Goal: Task Accomplishment & Management: Manage account settings

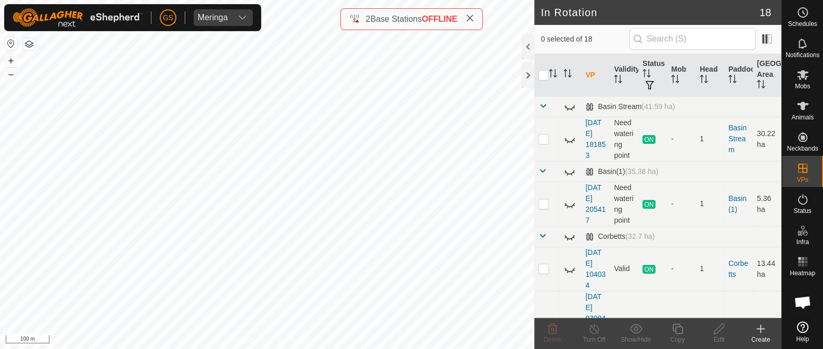
checkbox input "true"
click at [661, 324] on copy-svg-icon at bounding box center [677, 329] width 42 height 12
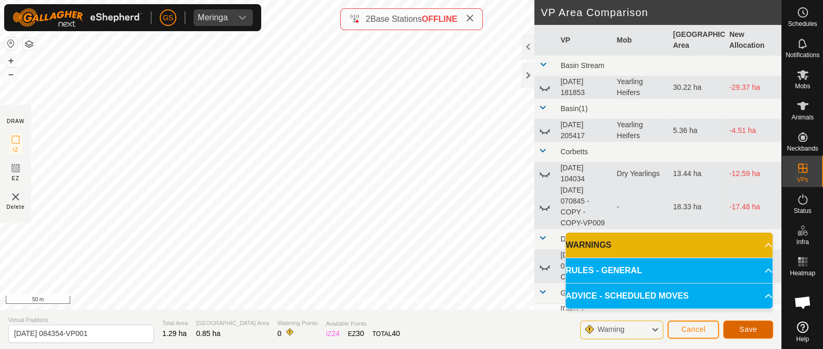
click at [755, 325] on button "Save" at bounding box center [748, 330] width 50 height 18
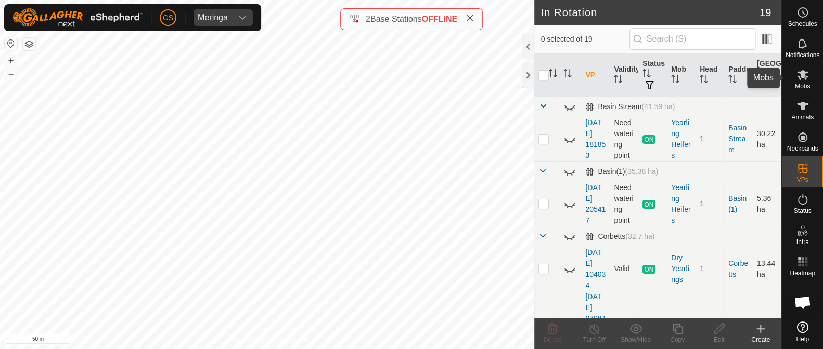
click at [800, 77] on icon at bounding box center [802, 75] width 11 height 10
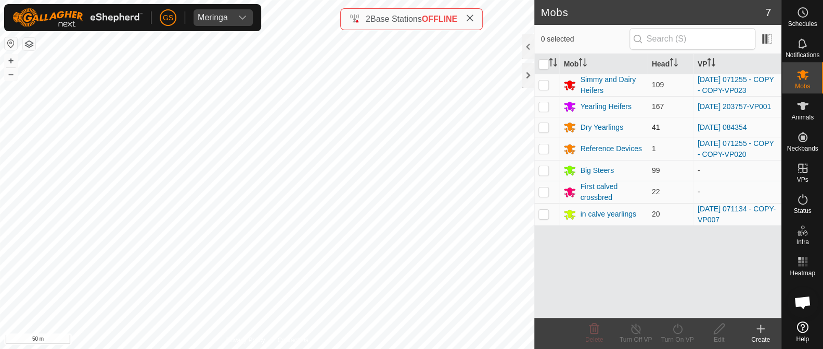
click at [546, 131] on p-checkbox at bounding box center [543, 127] width 10 height 8
checkbox input "true"
click at [678, 331] on icon at bounding box center [677, 329] width 13 height 12
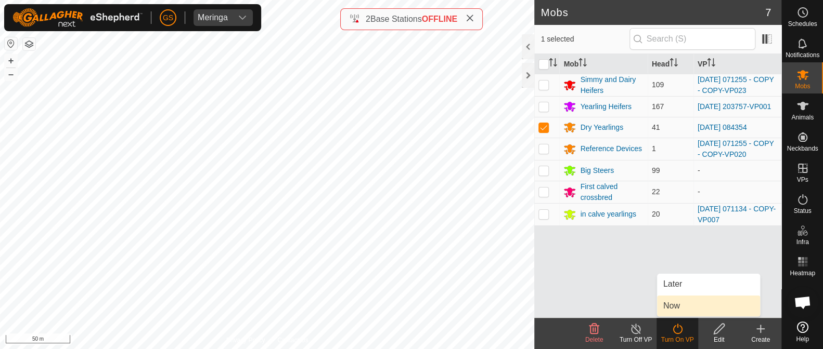
click at [677, 304] on link "Now" at bounding box center [708, 306] width 103 height 21
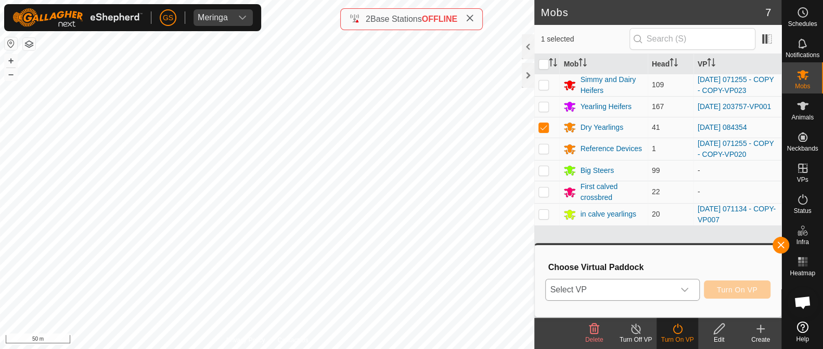
click at [677, 292] on div "dropdown trigger" at bounding box center [684, 290] width 21 height 21
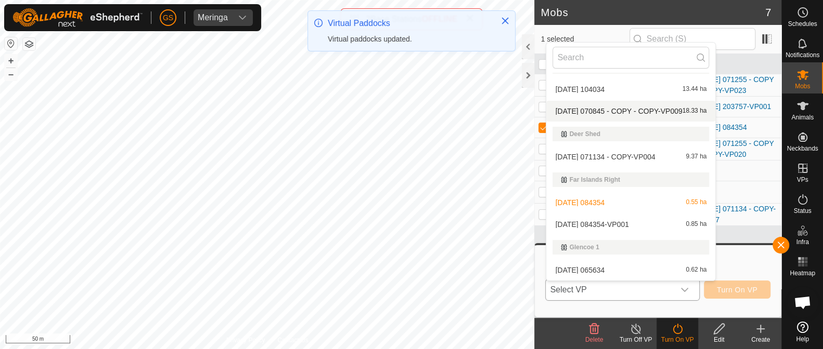
scroll to position [129, 0]
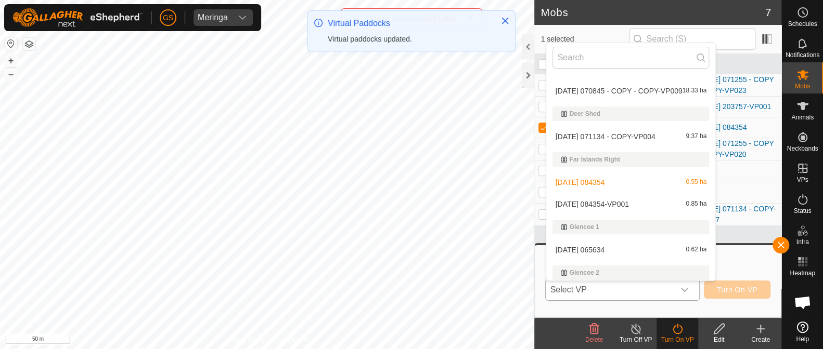
click at [611, 199] on li "[DATE] 084354-VP001 0.85 ha" at bounding box center [630, 204] width 169 height 21
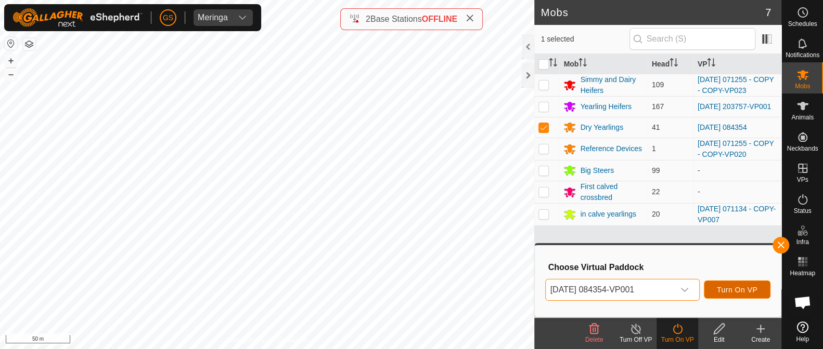
click at [725, 292] on span "Turn On VP" at bounding box center [736, 290] width 41 height 8
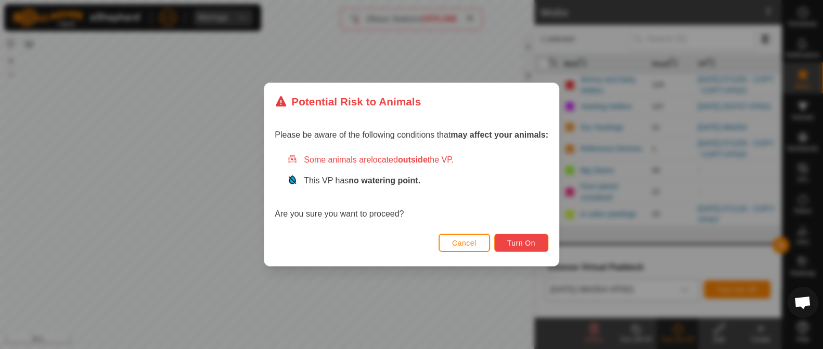
click at [525, 246] on span "Turn On" at bounding box center [521, 243] width 28 height 8
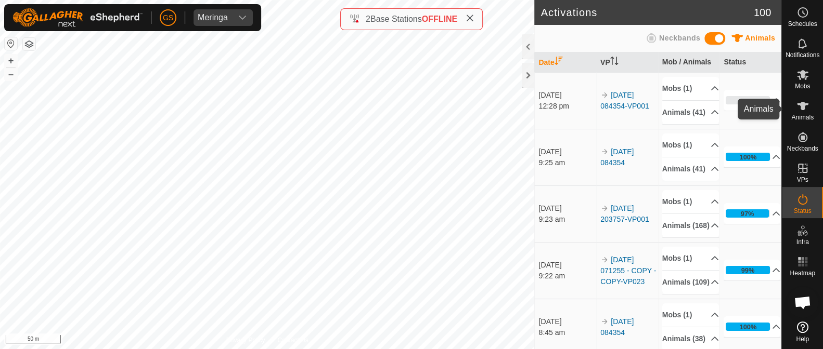
click at [813, 102] on div "Animals" at bounding box center [801, 109] width 41 height 31
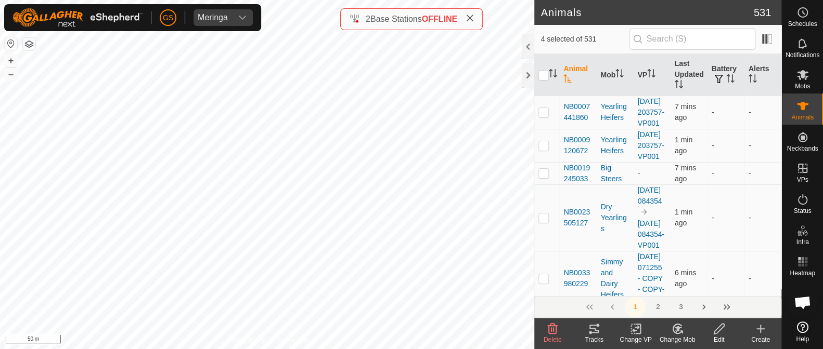
click at [677, 328] on icon at bounding box center [677, 329] width 7 height 5
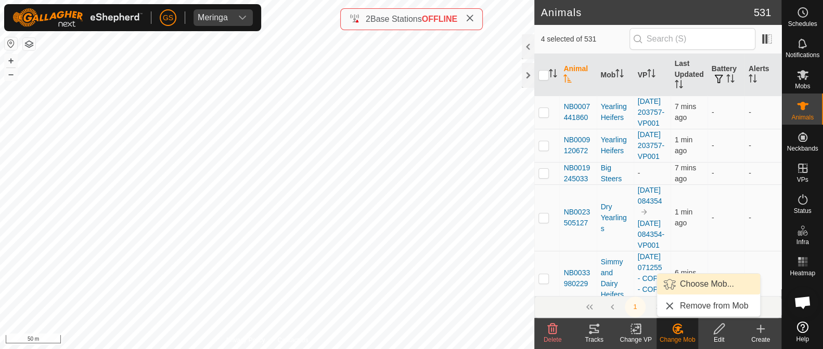
click at [688, 286] on link "Choose Mob..." at bounding box center [708, 284] width 103 height 21
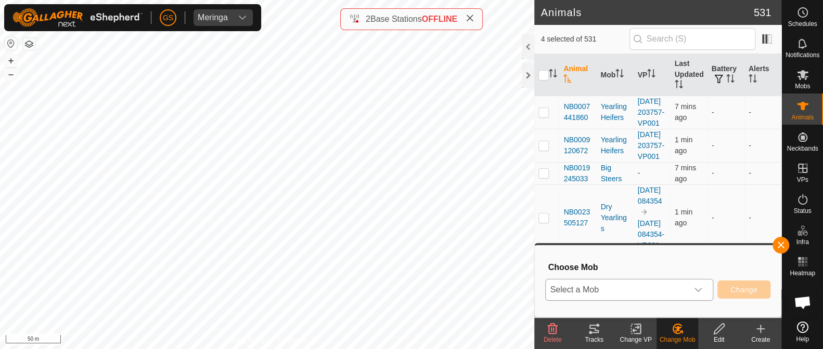
click at [688, 282] on div "dropdown trigger" at bounding box center [697, 290] width 21 height 21
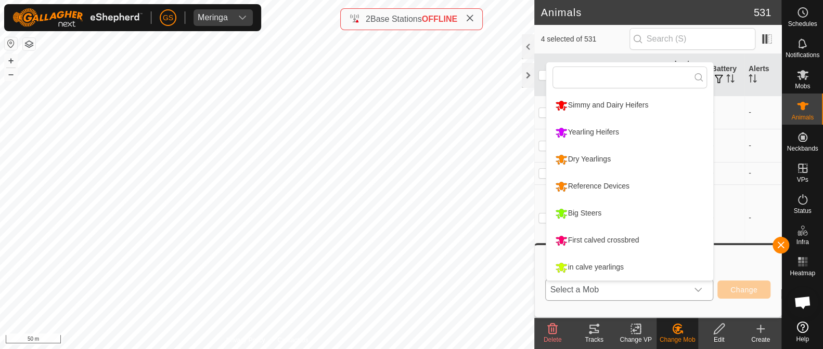
click at [559, 121] on li "Yearling Heifers" at bounding box center [629, 133] width 167 height 26
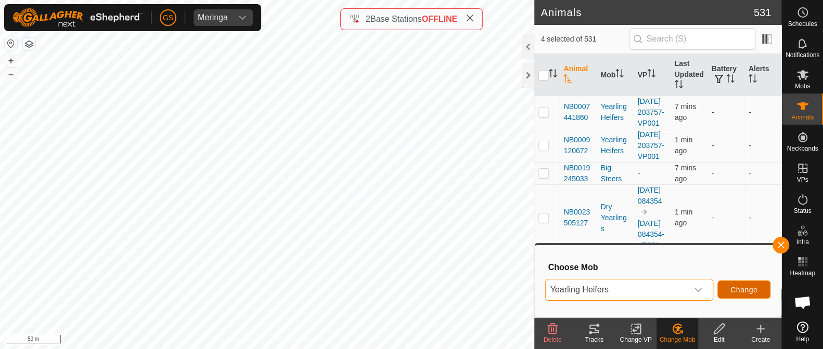
click at [739, 283] on button "Change" at bounding box center [743, 290] width 53 height 18
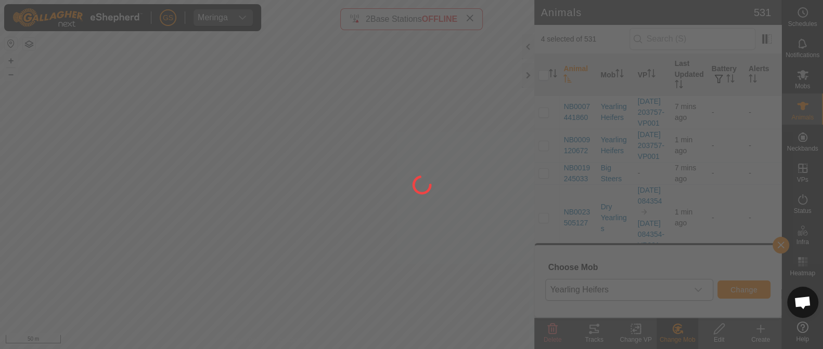
checkbox input "false"
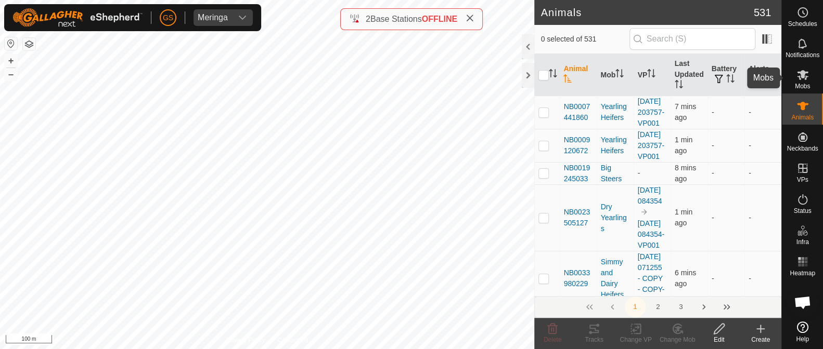
click at [800, 79] on icon at bounding box center [802, 75] width 11 height 10
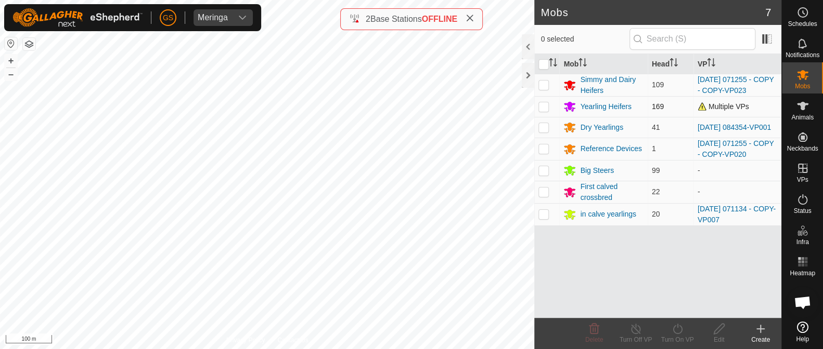
click at [545, 107] on p-checkbox at bounding box center [543, 106] width 10 height 8
checkbox input "true"
click at [683, 331] on turn-on-svg-icon at bounding box center [677, 329] width 42 height 12
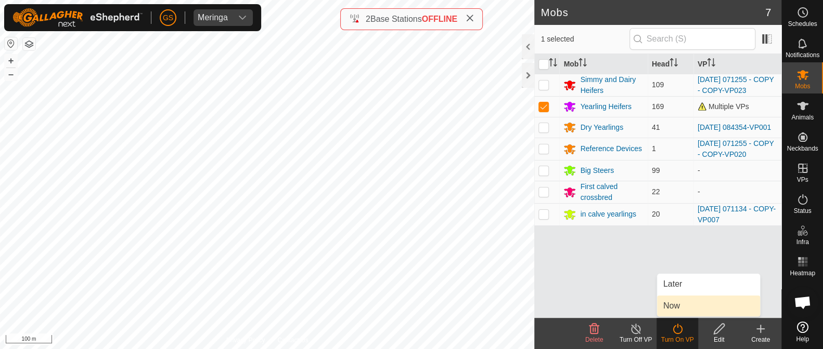
click at [675, 310] on link "Now" at bounding box center [708, 306] width 103 height 21
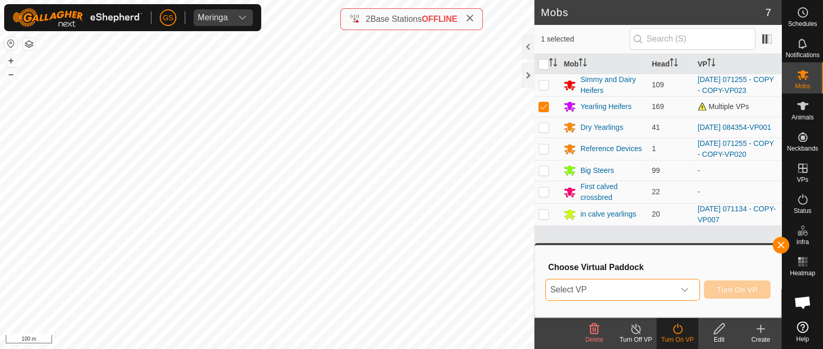
click at [670, 293] on span "Select VP" at bounding box center [609, 290] width 128 height 21
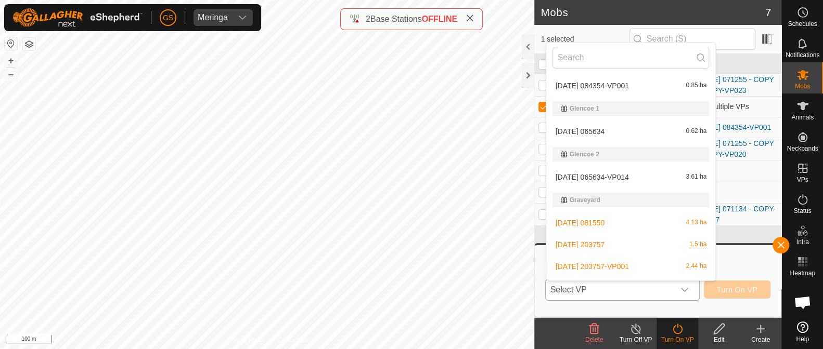
scroll to position [259, 0]
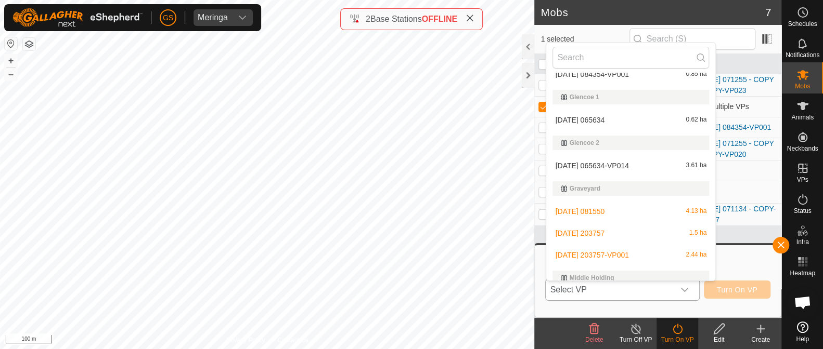
click at [595, 252] on li "[DATE] 203757-VP001 2.44 ha" at bounding box center [630, 255] width 169 height 21
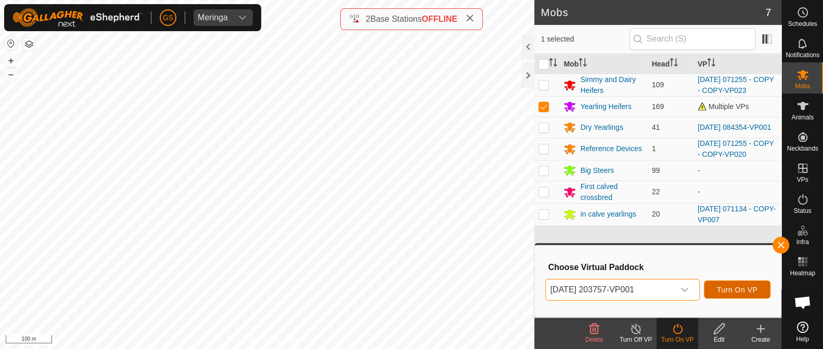
click at [735, 293] on span "Turn On VP" at bounding box center [736, 290] width 41 height 8
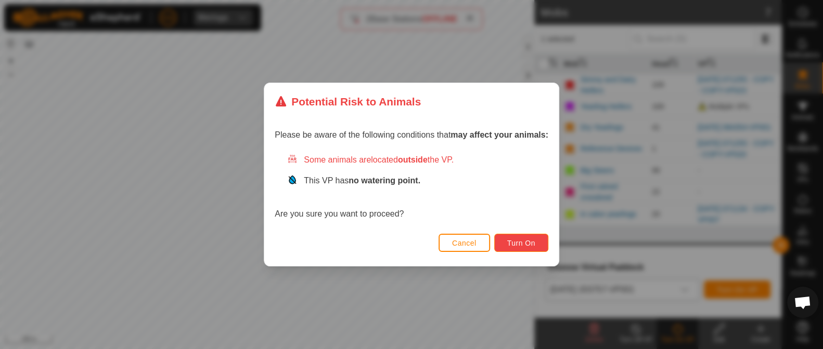
click at [512, 239] on span "Turn On" at bounding box center [521, 243] width 28 height 8
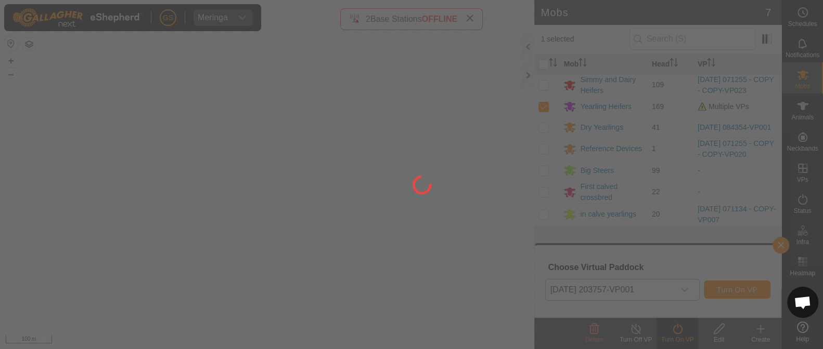
drag, startPoint x: 463, startPoint y: 191, endPoint x: 423, endPoint y: 176, distance: 42.3
click at [392, 162] on div at bounding box center [411, 174] width 823 height 349
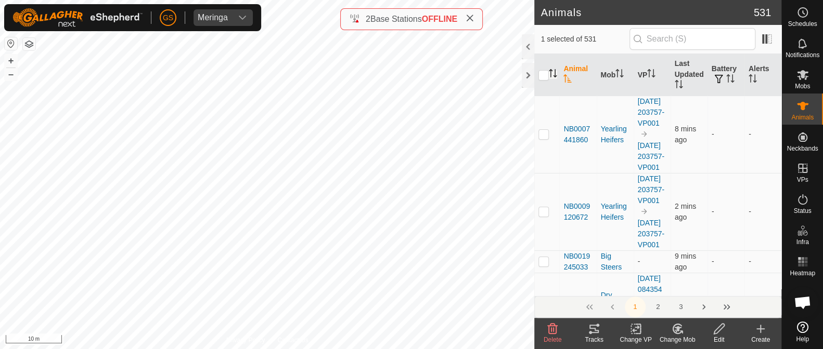
click at [553, 70] on icon "Activate to sort" at bounding box center [553, 73] width 8 height 8
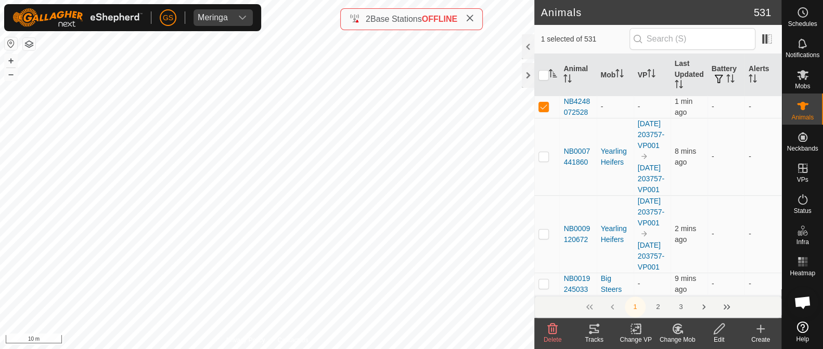
click at [675, 327] on icon at bounding box center [677, 329] width 13 height 12
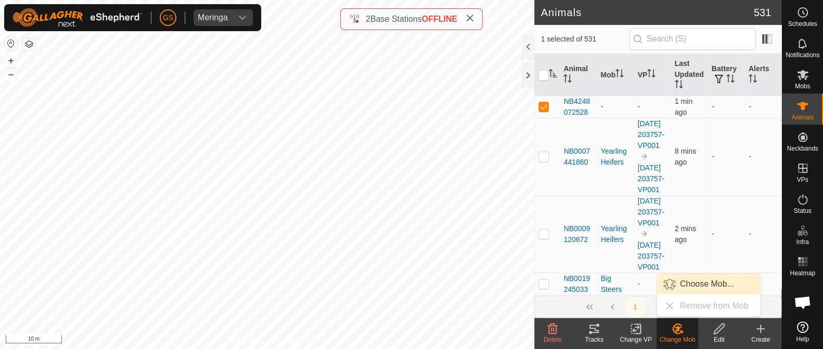
click at [688, 283] on link "Choose Mob..." at bounding box center [708, 284] width 103 height 21
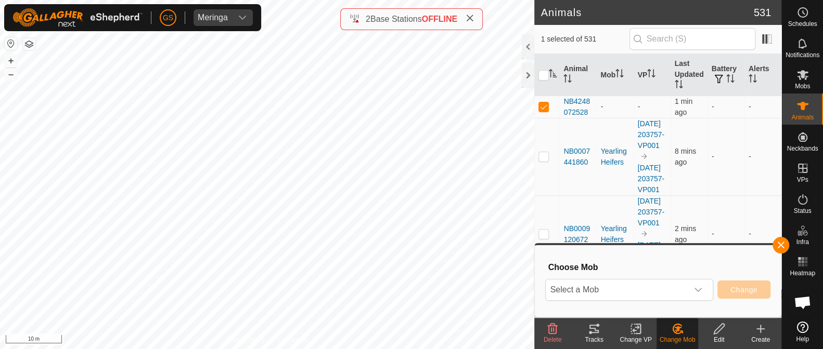
click at [674, 327] on icon at bounding box center [677, 329] width 7 height 5
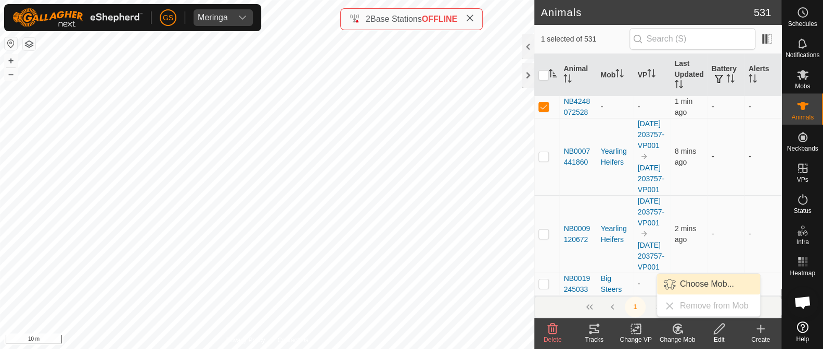
click at [700, 283] on link "Choose Mob..." at bounding box center [708, 284] width 103 height 21
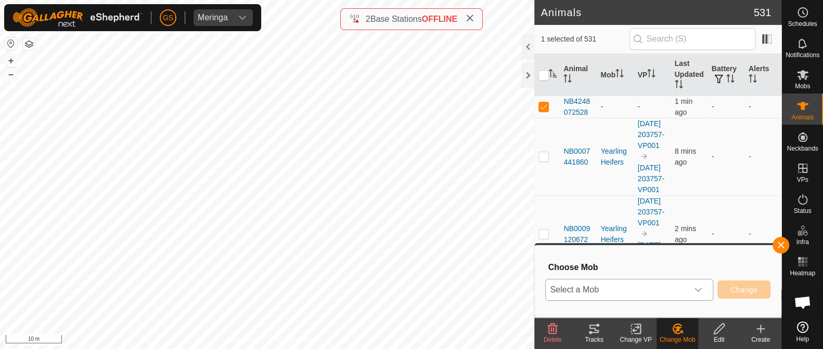
click at [687, 286] on div "dropdown trigger" at bounding box center [697, 290] width 21 height 21
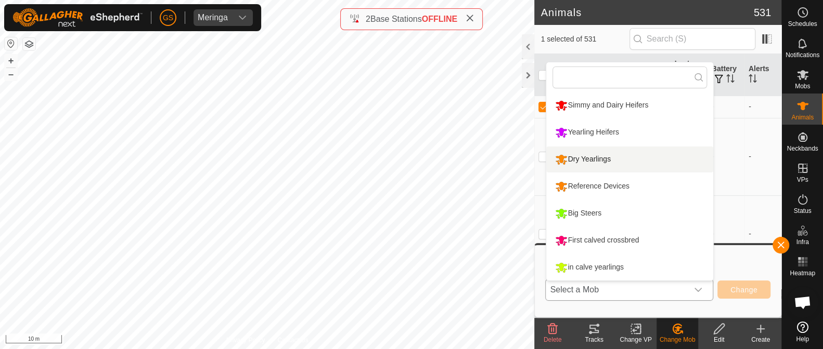
click at [561, 161] on li "Dry Yearlings" at bounding box center [629, 160] width 167 height 26
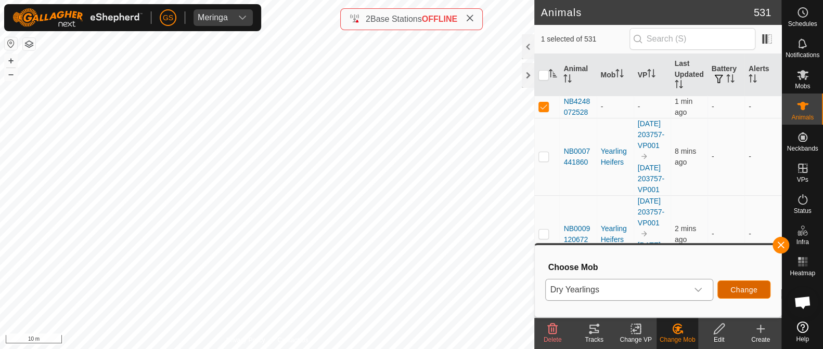
click at [725, 291] on button "Change" at bounding box center [743, 290] width 53 height 18
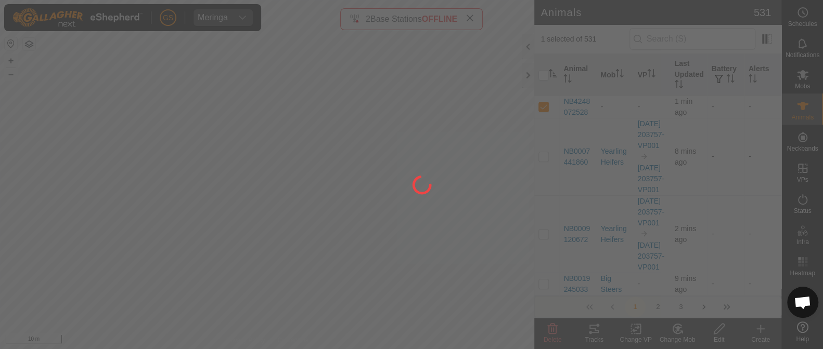
checkbox input "false"
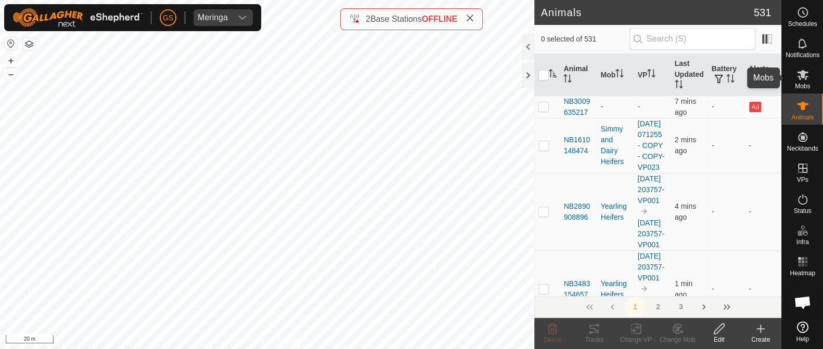
click at [808, 77] on es-mob-svg-icon at bounding box center [802, 75] width 19 height 17
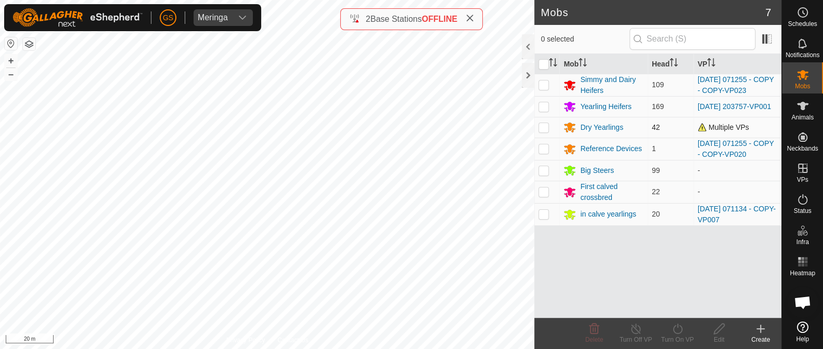
click at [544, 128] on p-checkbox at bounding box center [543, 127] width 10 height 8
checkbox input "true"
click at [680, 327] on icon at bounding box center [676, 329] width 9 height 10
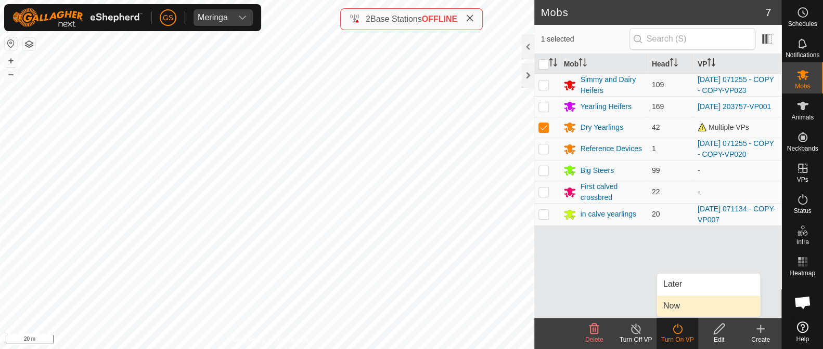
click at [675, 303] on link "Now" at bounding box center [708, 306] width 103 height 21
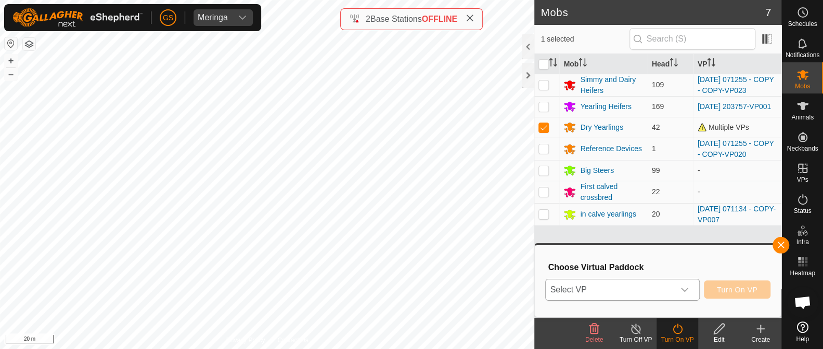
click at [681, 282] on div "dropdown trigger" at bounding box center [684, 290] width 21 height 21
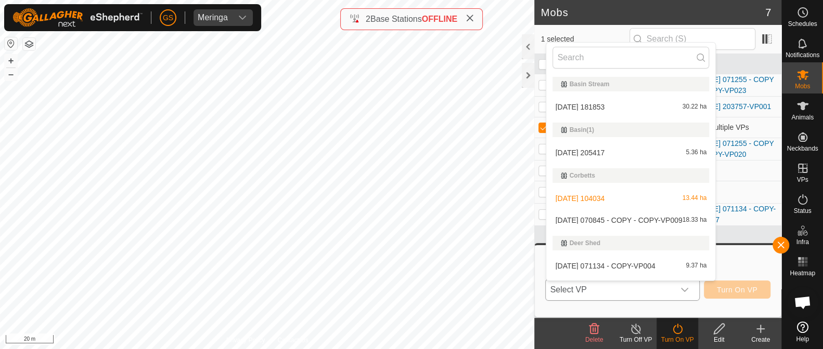
click at [653, 215] on li "[DATE] 070845 - COPY - COPY-VP009 18.33 ha" at bounding box center [630, 220] width 169 height 21
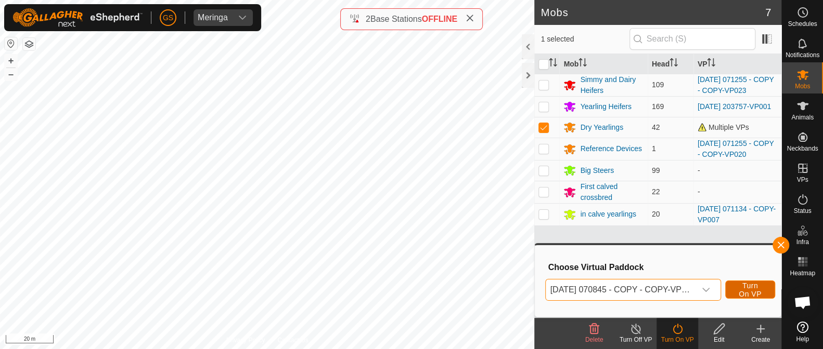
click at [744, 288] on span "Turn On VP" at bounding box center [750, 290] width 24 height 17
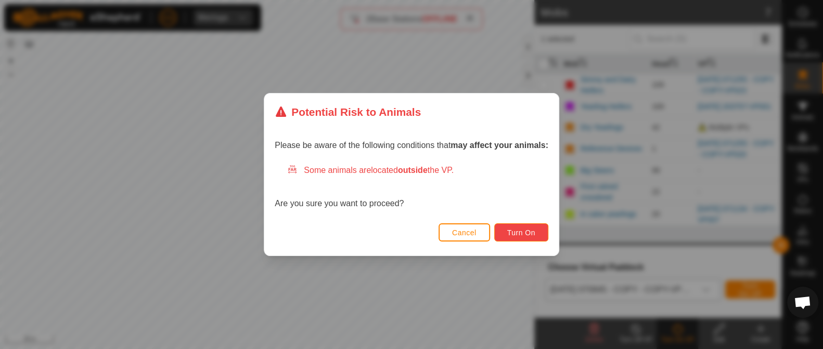
click at [529, 231] on span "Turn On" at bounding box center [521, 233] width 28 height 8
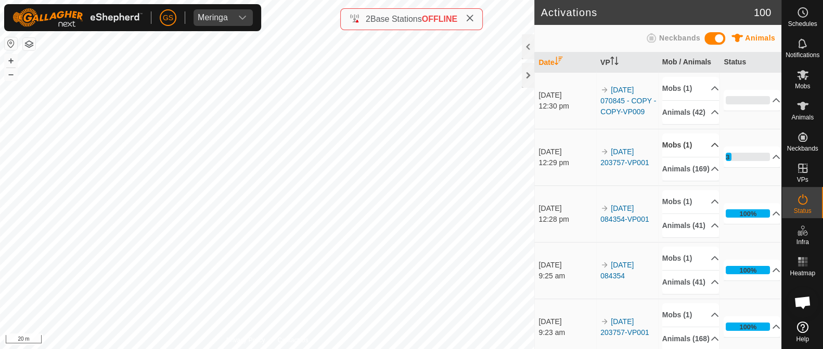
click at [698, 154] on p-accordion-header "Mobs (1)" at bounding box center [690, 145] width 57 height 23
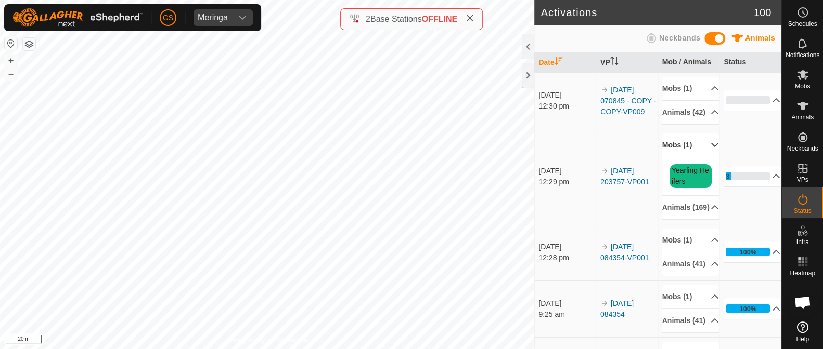
click at [698, 154] on p-accordion-header "Mobs (1)" at bounding box center [690, 145] width 57 height 23
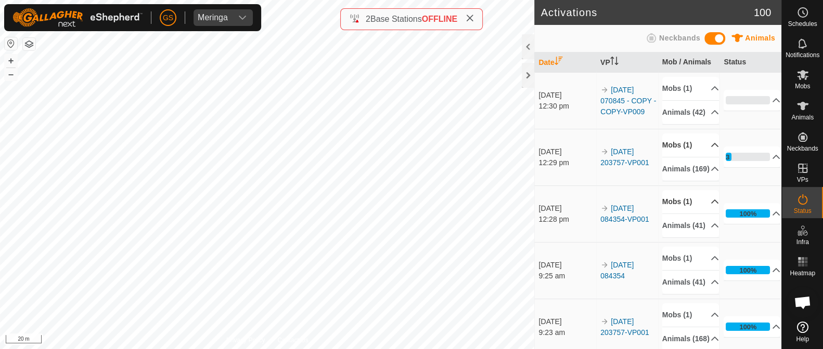
click at [700, 214] on p-accordion-header "Mobs (1)" at bounding box center [690, 201] width 57 height 23
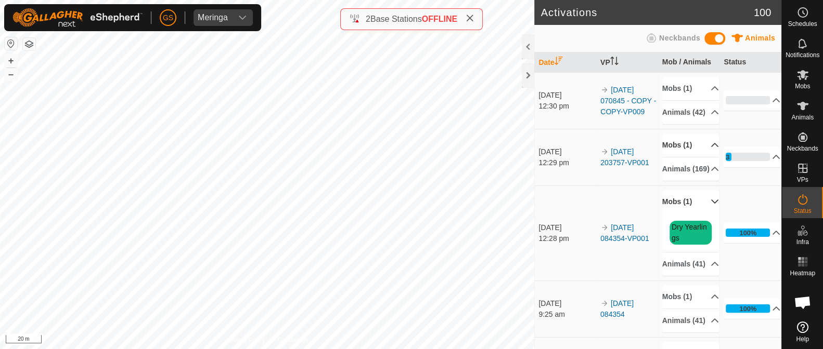
click at [700, 214] on p-accordion-header "Mobs (1)" at bounding box center [690, 201] width 57 height 23
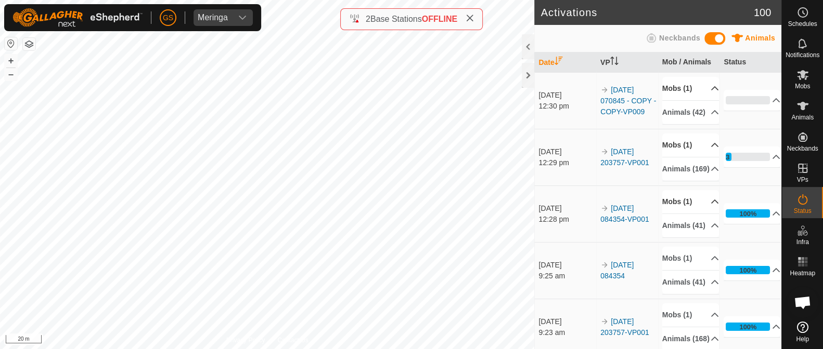
click at [702, 87] on p-accordion-header "Mobs (1)" at bounding box center [690, 88] width 57 height 23
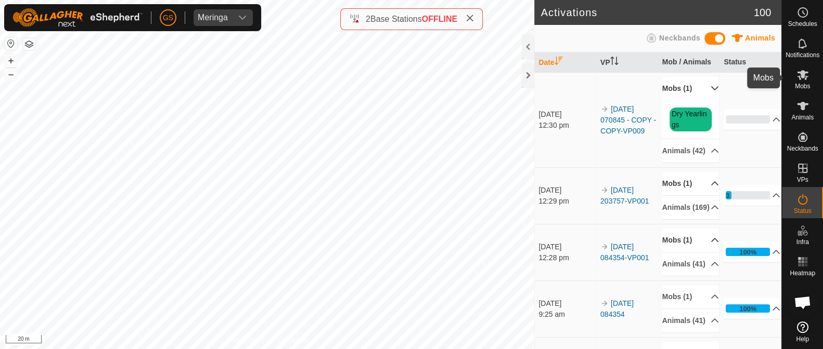
click at [803, 74] on icon at bounding box center [802, 75] width 11 height 10
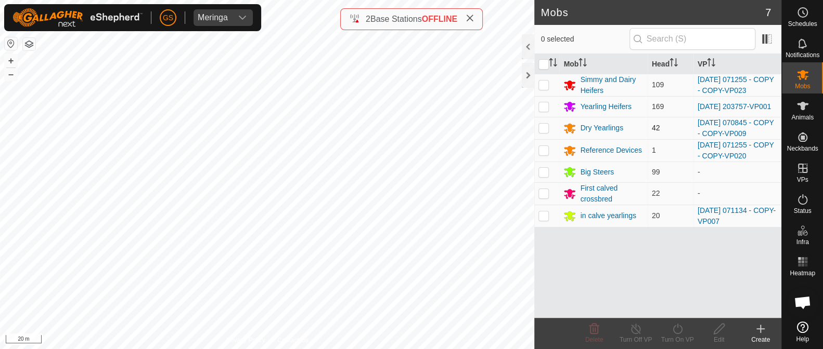
click at [542, 128] on p-checkbox at bounding box center [543, 128] width 10 height 8
checkbox input "true"
click at [674, 329] on icon at bounding box center [677, 329] width 13 height 12
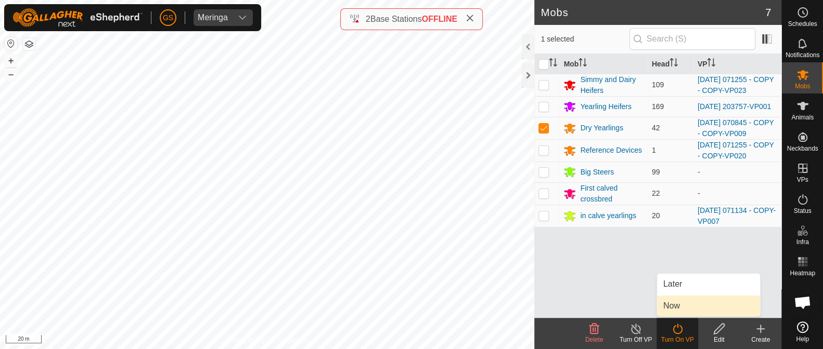
click at [676, 306] on link "Now" at bounding box center [708, 306] width 103 height 21
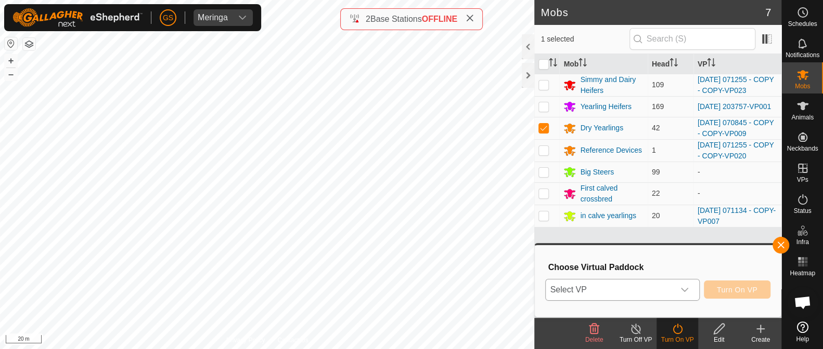
click at [683, 288] on icon "dropdown trigger" at bounding box center [684, 290] width 8 height 8
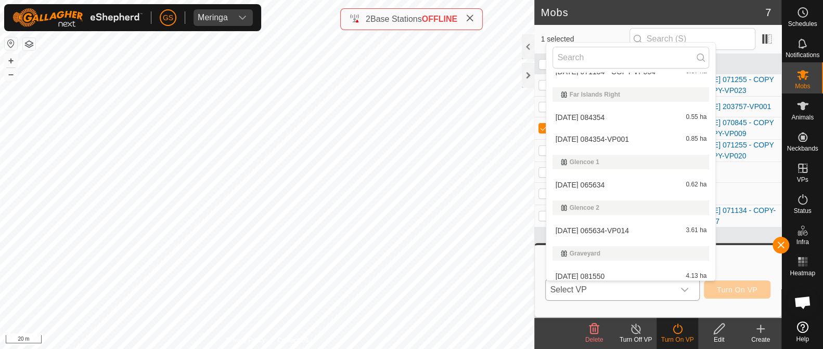
scroll to position [167, 0]
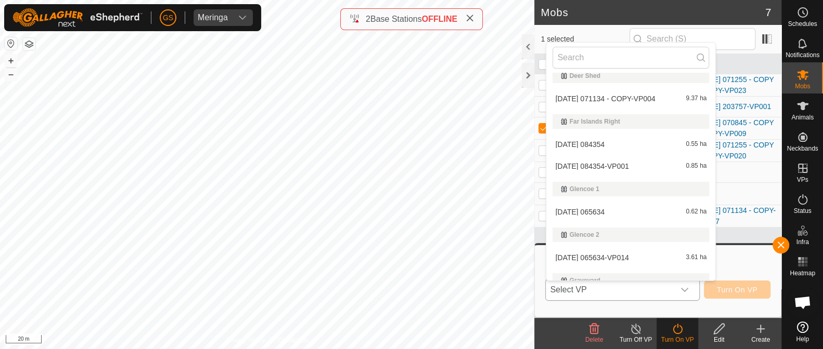
click at [642, 161] on li "[DATE] 084354-VP001 0.85 ha" at bounding box center [630, 166] width 169 height 21
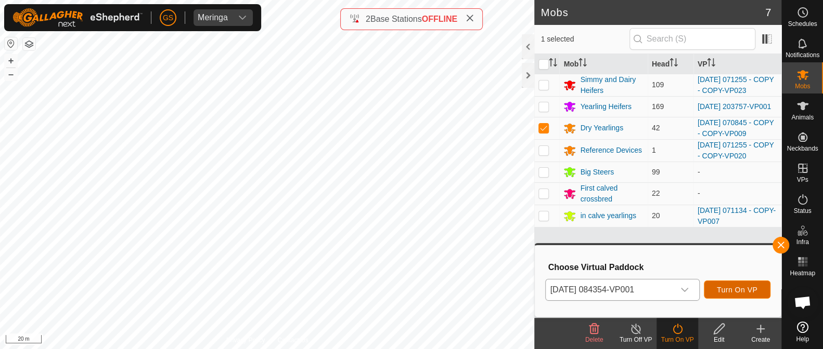
click at [728, 287] on span "Turn On VP" at bounding box center [736, 290] width 41 height 8
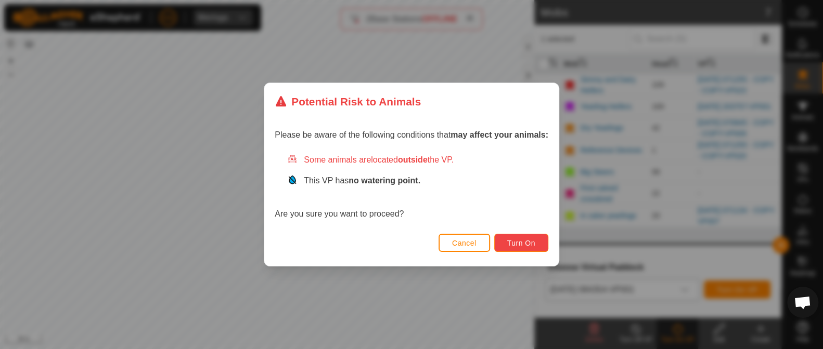
click at [519, 244] on span "Turn On" at bounding box center [521, 243] width 28 height 8
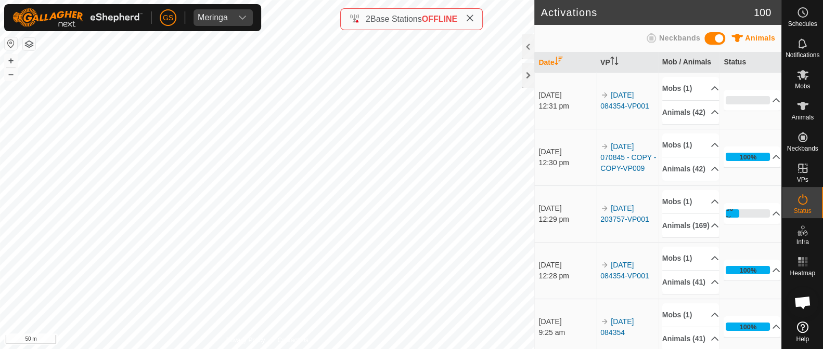
click at [630, 106] on td "[DATE] 084354-VP001" at bounding box center [627, 100] width 62 height 57
click at [804, 110] on icon at bounding box center [802, 106] width 12 height 12
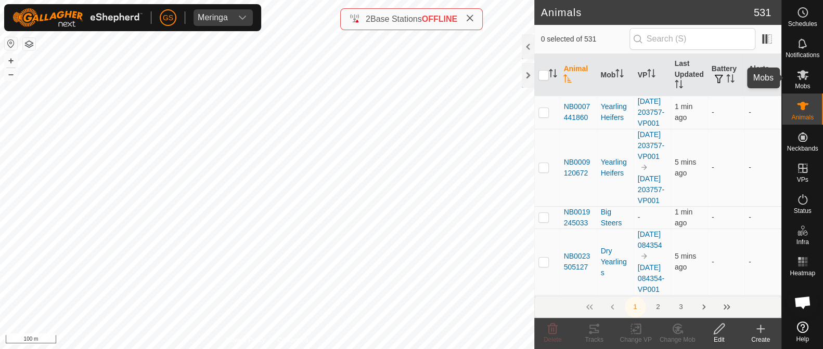
click at [800, 81] on icon at bounding box center [802, 75] width 12 height 12
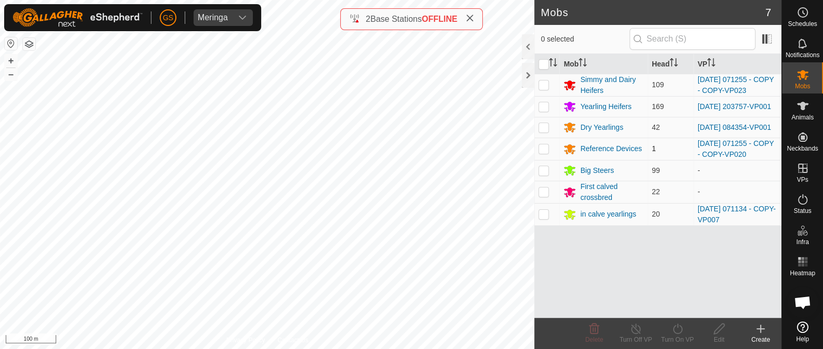
click at [543, 151] on p-checkbox at bounding box center [543, 149] width 10 height 8
click at [598, 334] on icon at bounding box center [594, 329] width 12 height 12
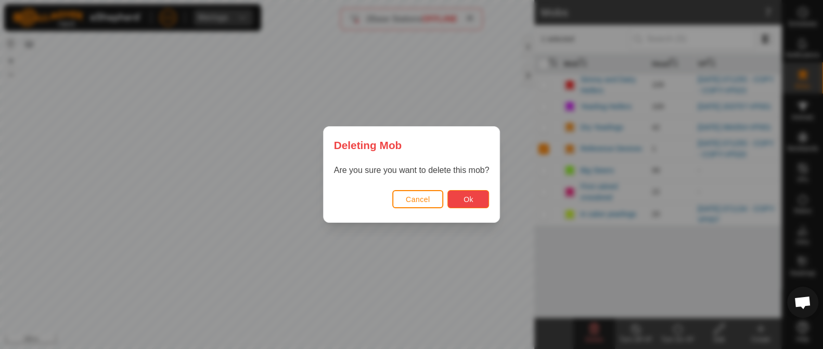
click at [476, 200] on button "Ok" at bounding box center [468, 199] width 42 height 18
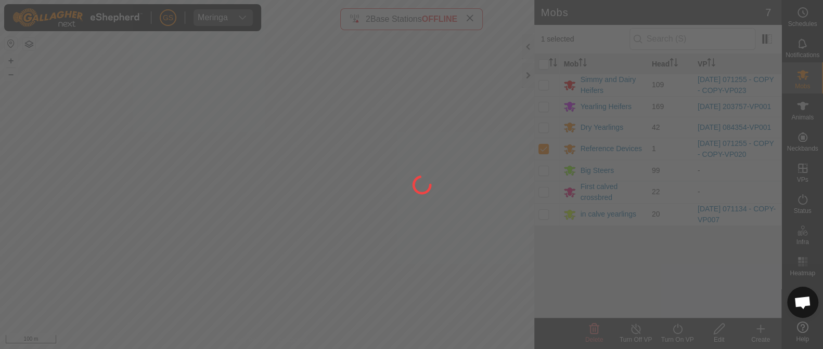
checkbox input "false"
